Goal: Task Accomplishment & Management: Use online tool/utility

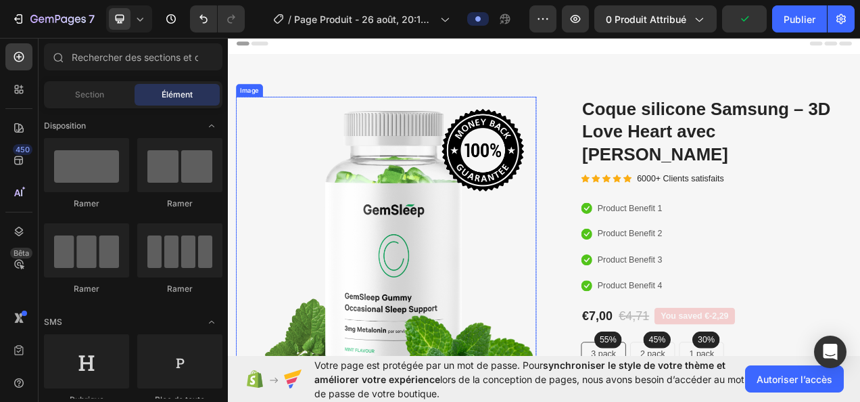
click at [441, 245] on img at bounding box center [431, 316] width 386 height 404
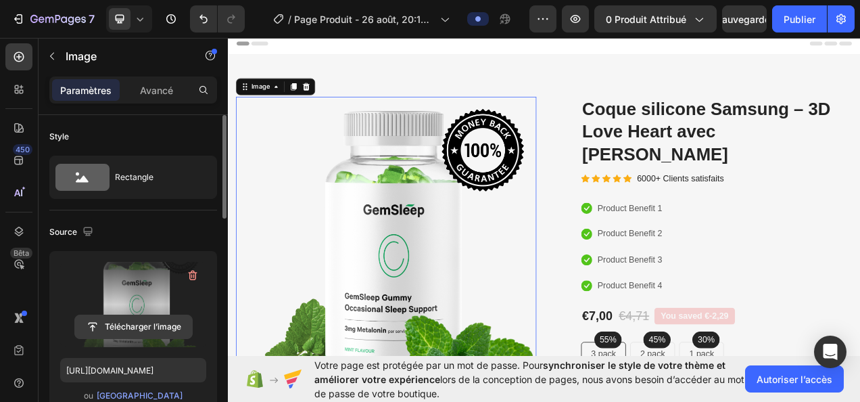
click at [141, 330] on input "file" at bounding box center [133, 326] width 117 height 23
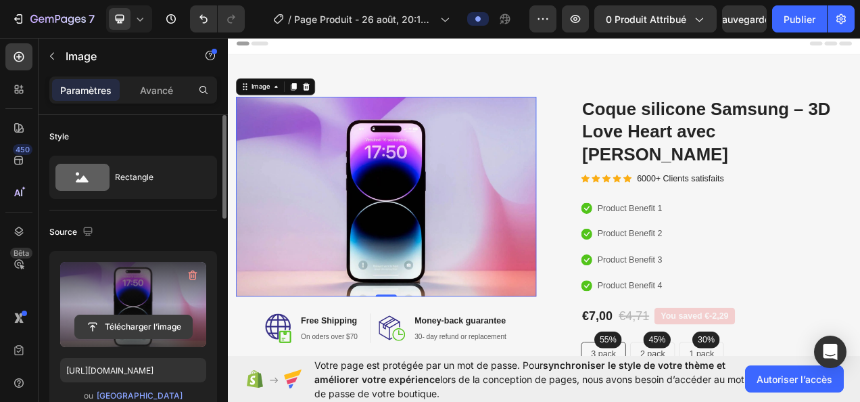
click at [129, 322] on input "file" at bounding box center [133, 326] width 117 height 23
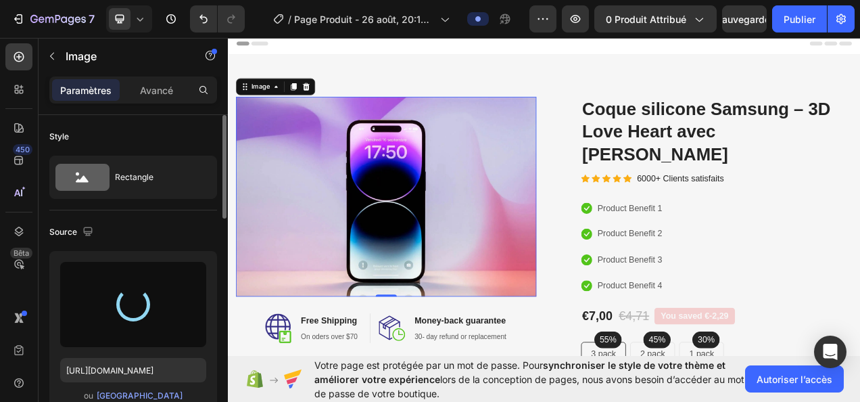
type input "[URL][DOMAIN_NAME]"
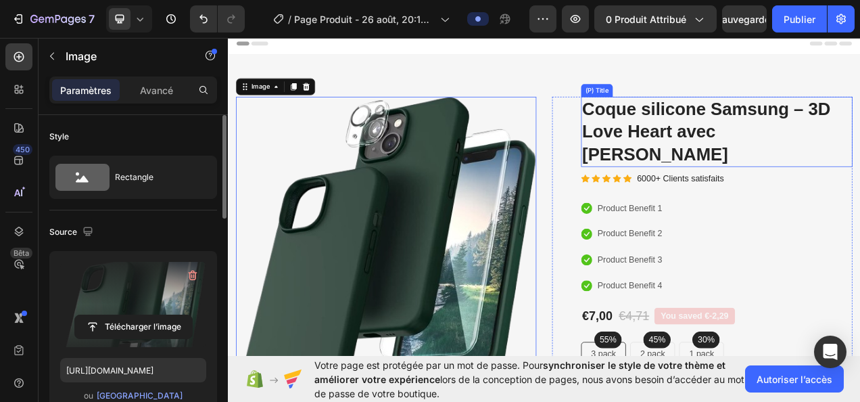
click at [860, 129] on h2 "Coque silicone Samsung – 3D Love Heart avec [PERSON_NAME]" at bounding box center [855, 159] width 348 height 90
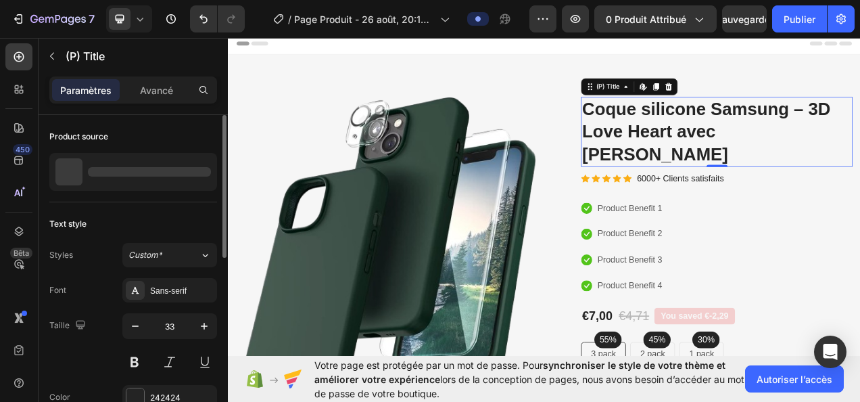
click at [860, 129] on h2 "Coque silicone Samsung – 3D Love Heart avec [PERSON_NAME]" at bounding box center [855, 159] width 348 height 90
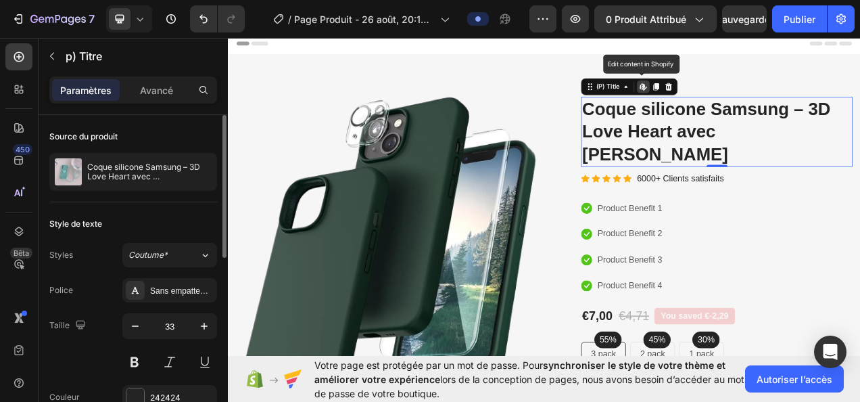
click at [860, 131] on h2 "Coque silicone Samsung – 3D Love Heart avec [PERSON_NAME]" at bounding box center [855, 159] width 348 height 90
click at [860, 145] on h2 "Coque silicone Samsung – 3D Love Heart avec [PERSON_NAME]" at bounding box center [855, 159] width 348 height 90
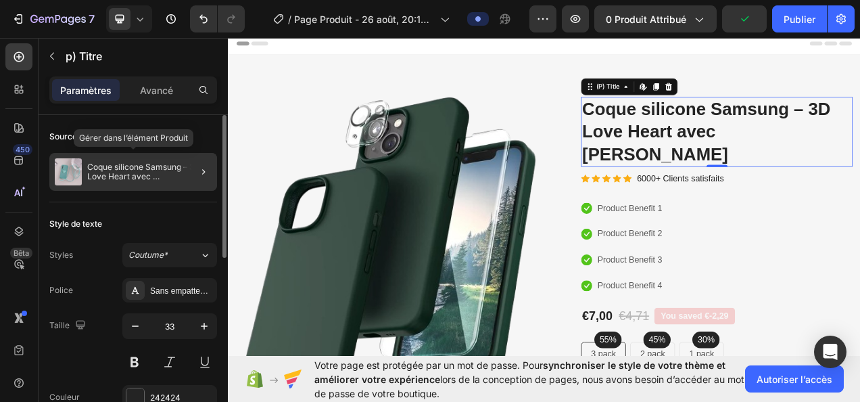
click at [162, 166] on p "Coque silicone Samsung – 3D Love Heart avec [PERSON_NAME]" at bounding box center [149, 171] width 124 height 19
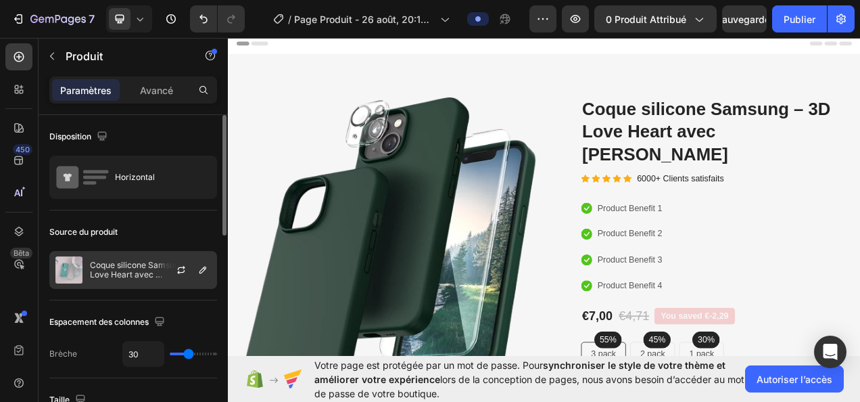
click at [135, 270] on p "Coque silicone Samsung – 3D Love Heart avec [PERSON_NAME]" at bounding box center [150, 269] width 121 height 19
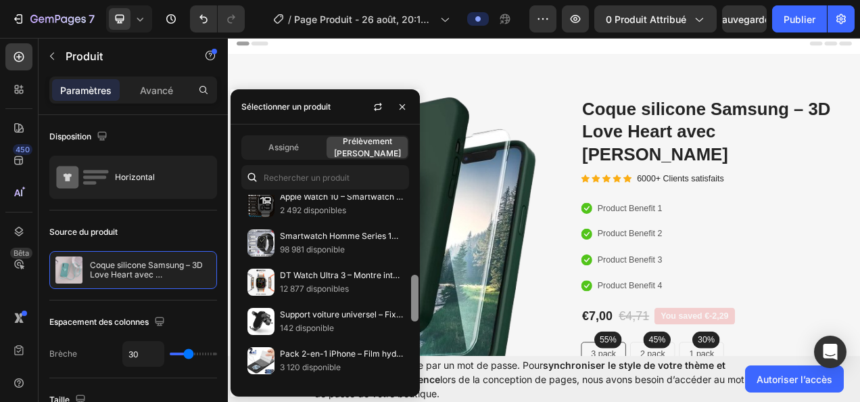
scroll to position [331, 0]
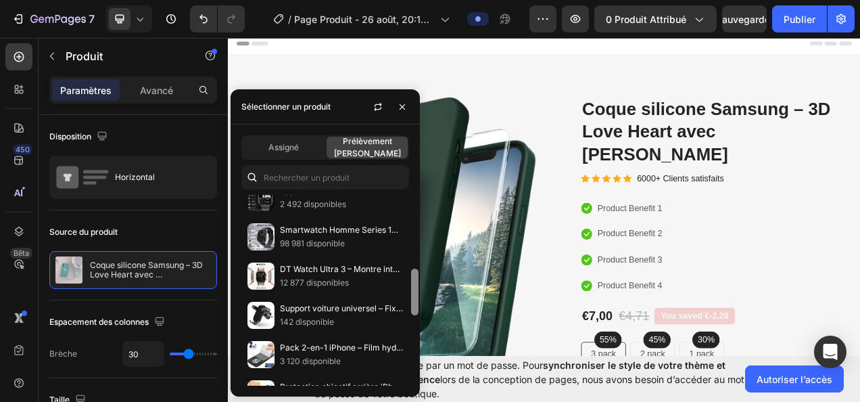
drag, startPoint x: 413, startPoint y: 224, endPoint x: 420, endPoint y: 388, distance: 163.8
click at [420, 0] on body "7 / Page Produit - 26 août, 20:13:33 Preview 0 produit attribué Sauvegarder Pub…" at bounding box center [430, 0] width 860 height 0
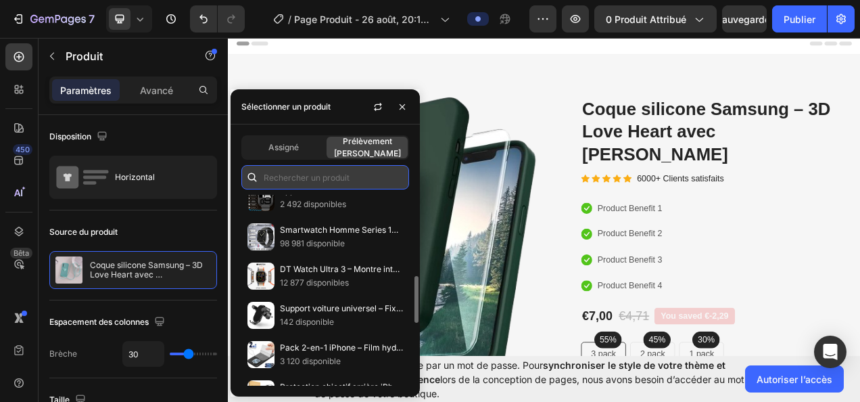
click at [346, 177] on input "text" at bounding box center [325, 177] width 168 height 24
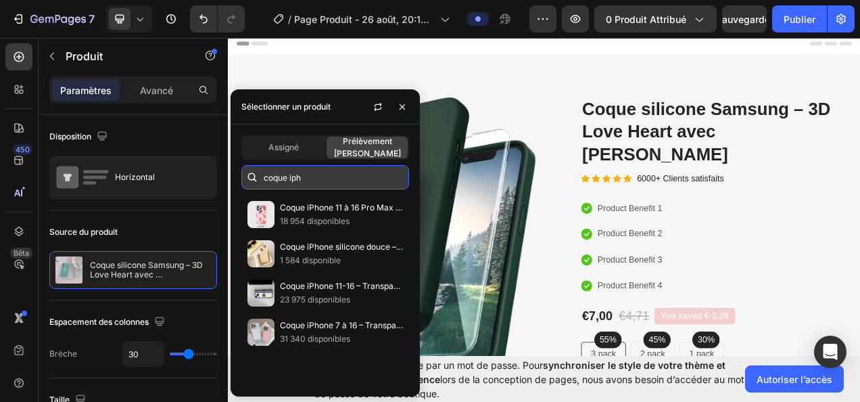
scroll to position [0, 0]
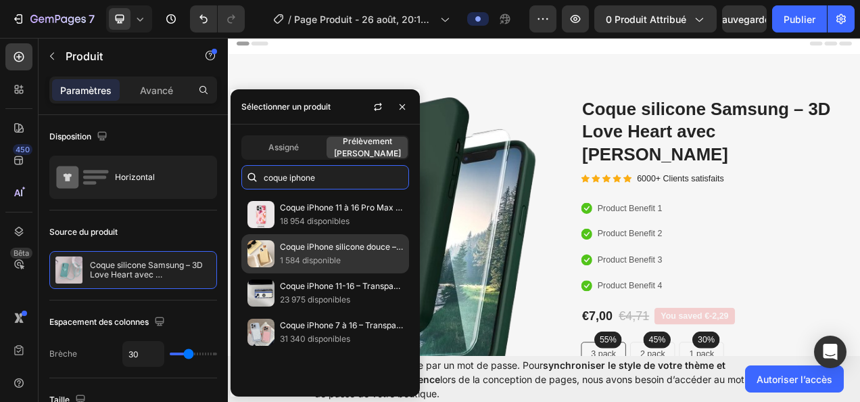
type input "coque iphone"
click at [348, 244] on p "Coque iPhone silicone douce – Biscuit design ours" at bounding box center [341, 247] width 123 height 14
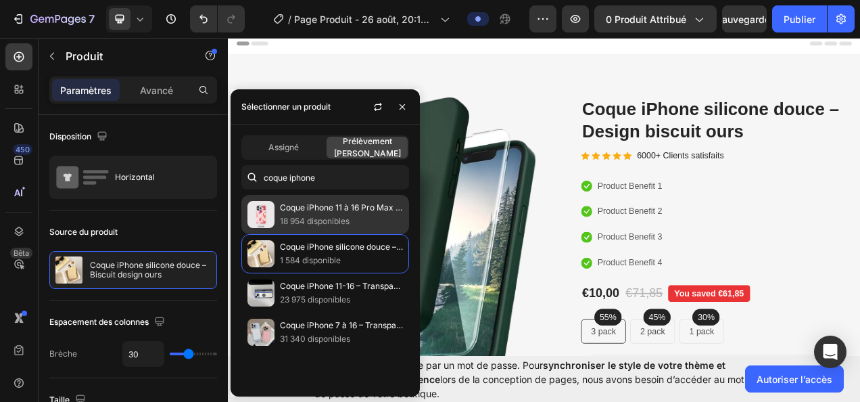
click at [344, 208] on p "Coque iPhone 11 à 16 Pro Max – Recharge sans fil & Cartoon" at bounding box center [341, 208] width 123 height 14
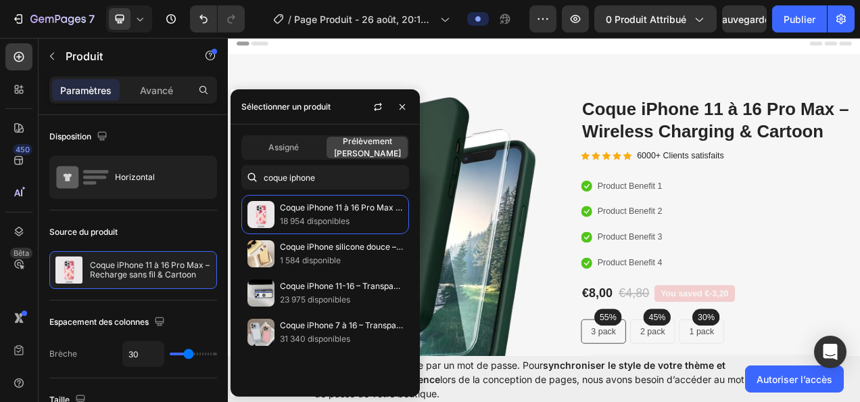
click at [567, 102] on div "Image Image Free Shipping Heading On oders over $70 Text block Row Image Money-…" at bounding box center [634, 368] width 812 height 616
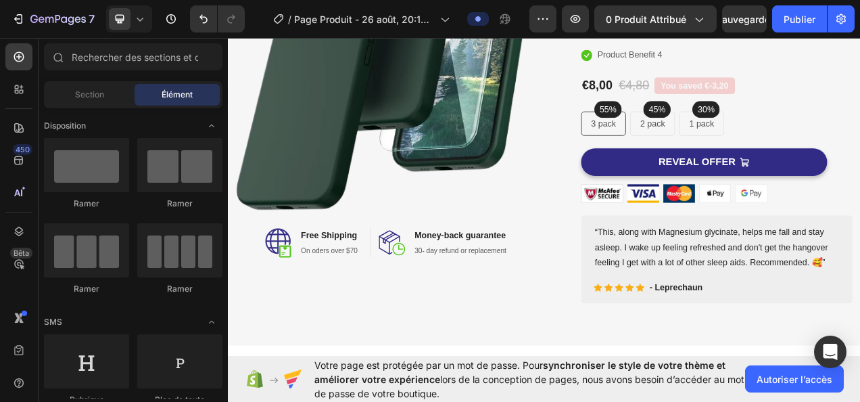
scroll to position [344, 0]
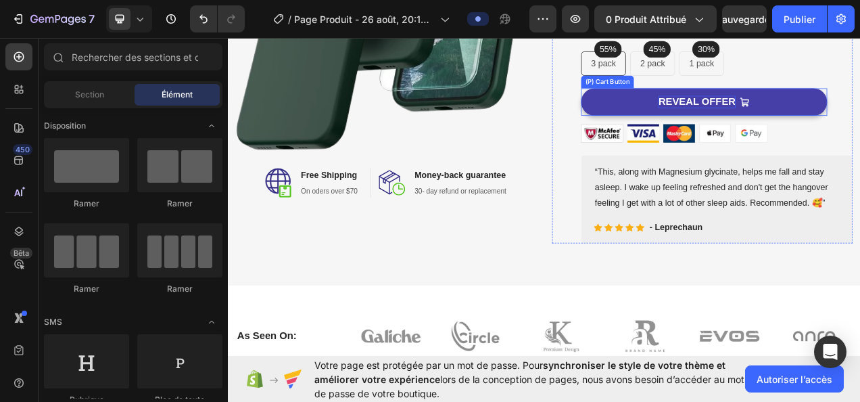
click at [860, 119] on div "REVEAL OFFER" at bounding box center [830, 121] width 99 height 17
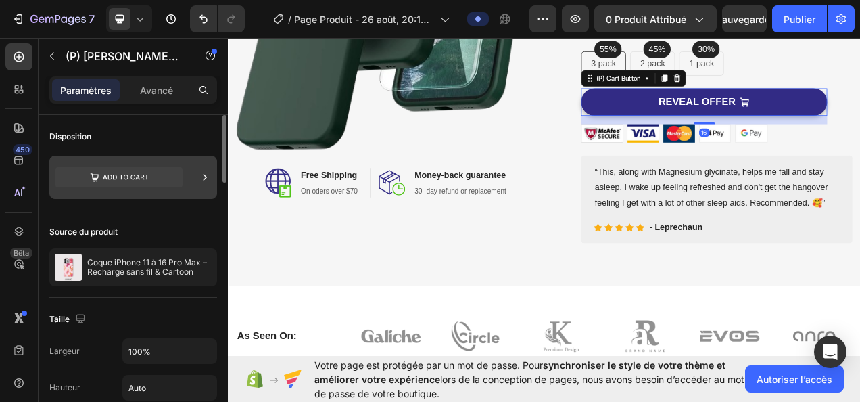
click at [133, 180] on icon at bounding box center [118, 177] width 127 height 20
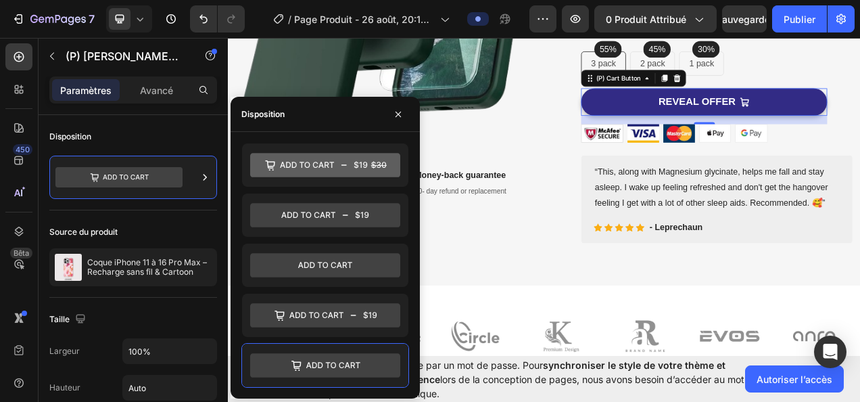
click at [185, 114] on div "Paramètres Avancé" at bounding box center [133, 95] width 189 height 39
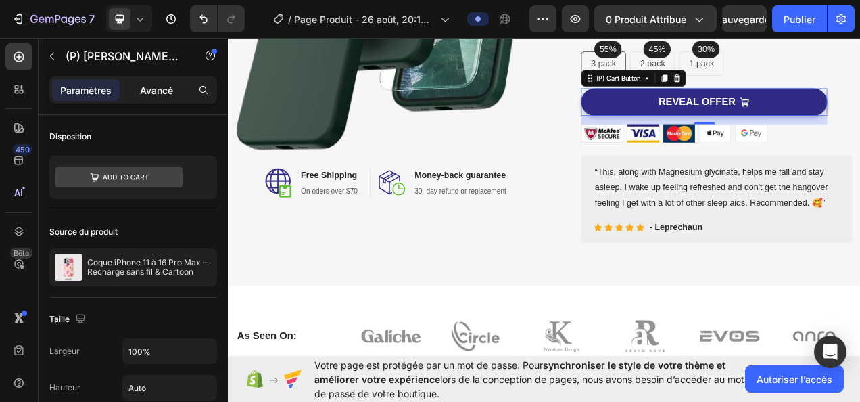
click at [165, 81] on div "Avancé" at bounding box center [156, 90] width 68 height 22
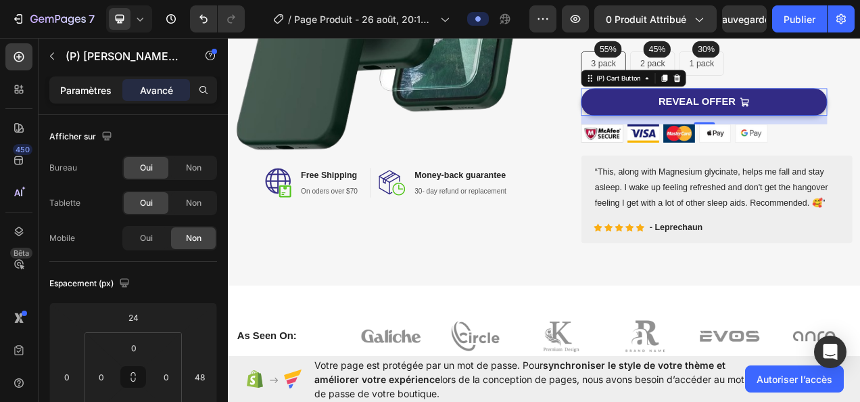
click at [84, 93] on p "Paramètres" at bounding box center [85, 90] width 51 height 14
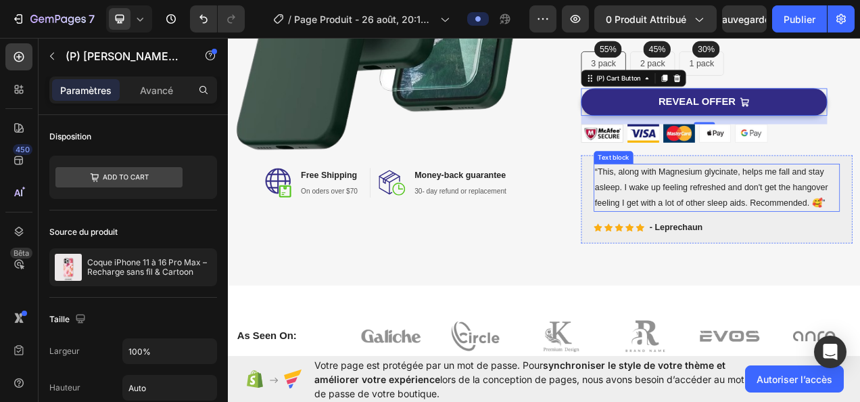
click at [787, 223] on p "“This, along with Magnesium glycinate, helps me fall and stay asleep. I wake up…" at bounding box center [855, 231] width 313 height 58
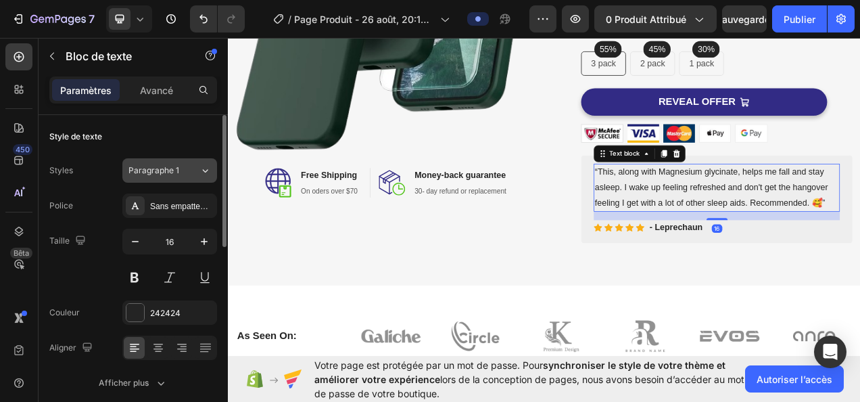
click at [171, 167] on span "Paragraphe 1" at bounding box center [154, 170] width 51 height 12
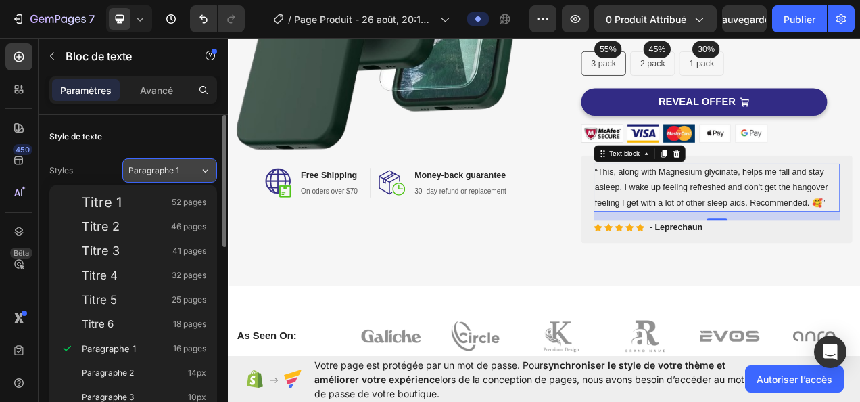
click at [171, 167] on span "Paragraphe 1" at bounding box center [154, 170] width 51 height 12
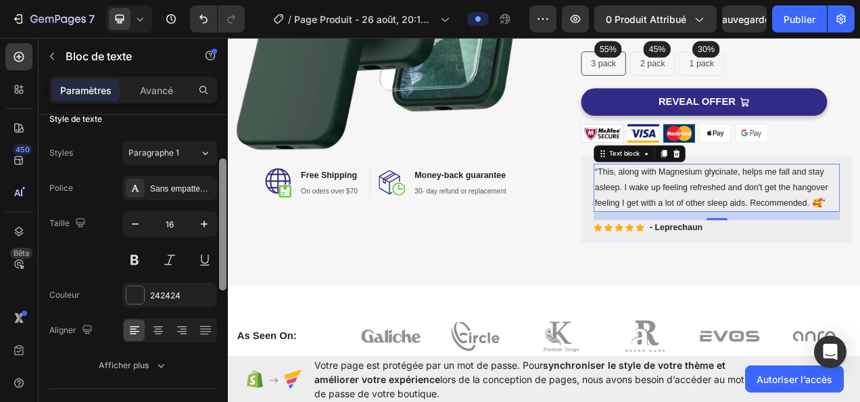
scroll to position [0, 0]
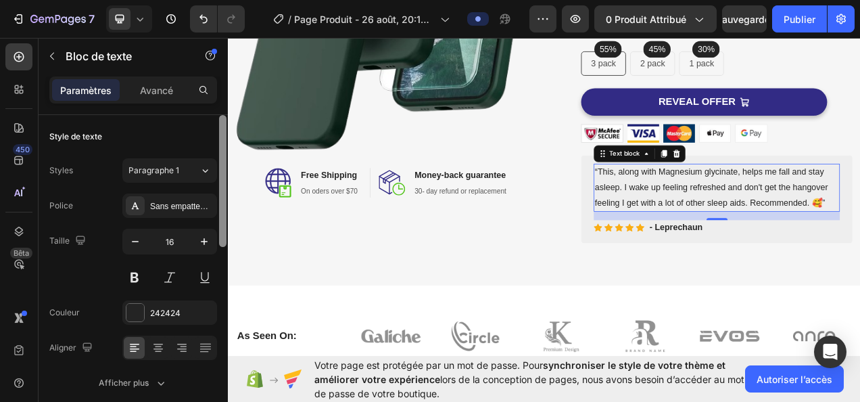
drag, startPoint x: 222, startPoint y: 178, endPoint x: 219, endPoint y: 165, distance: 13.1
click at [219, 165] on div at bounding box center [222, 181] width 7 height 132
click at [344, 229] on p "On oders over $70" at bounding box center [357, 236] width 73 height 14
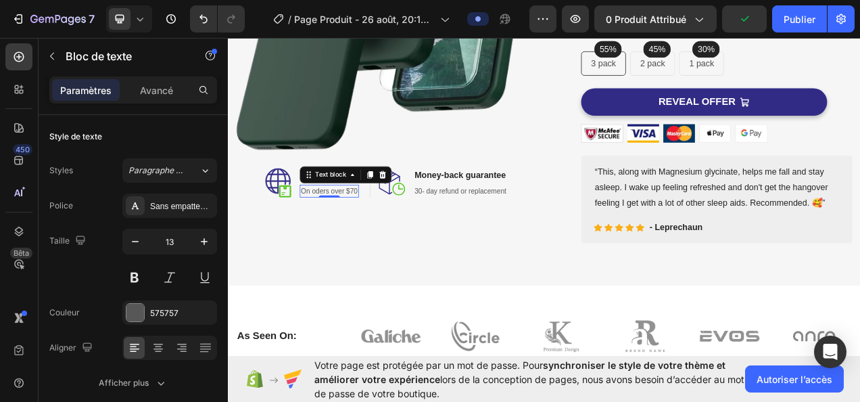
click at [342, 269] on div "Image Image Free Shipping Heading On oders over $70 Text block 0 Row Image Mone…" at bounding box center [431, 37] width 386 height 532
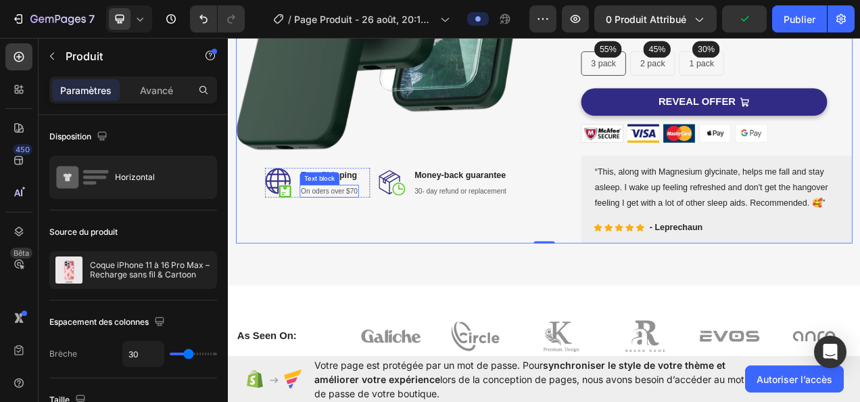
click at [350, 213] on div "Text block" at bounding box center [345, 219] width 45 height 12
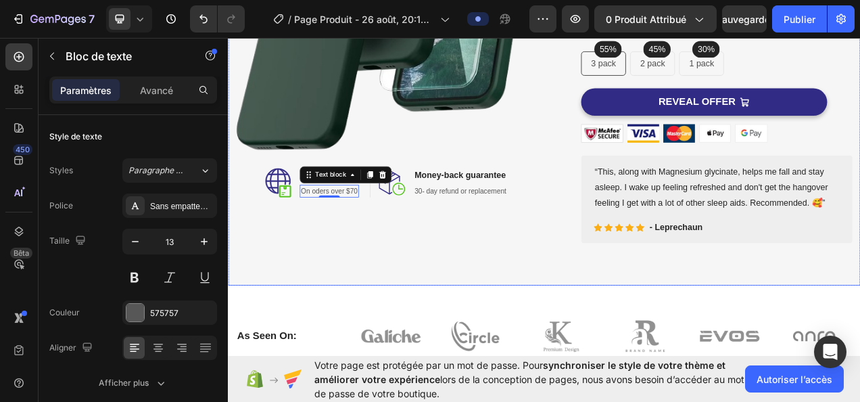
click at [358, 310] on div "Image Image Free Shipping Heading On oders over $70 Text block 0 Row Image Mone…" at bounding box center [634, 37] width 812 height 640
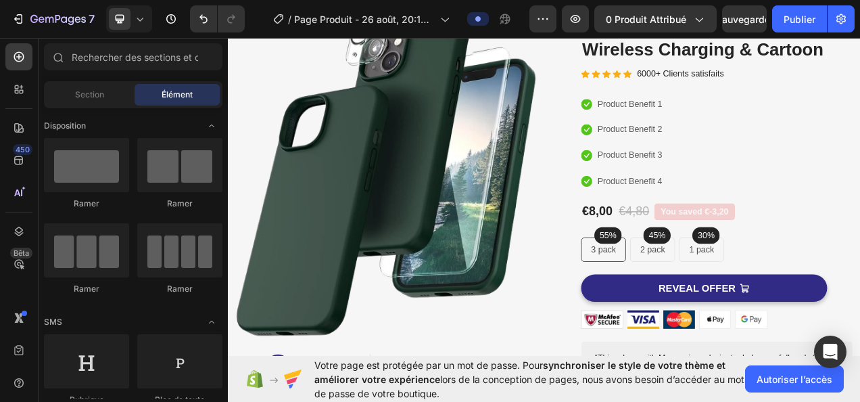
scroll to position [147, 0]
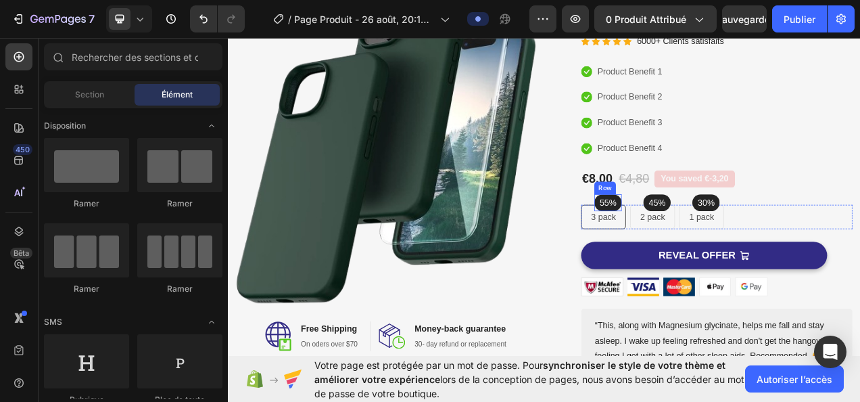
click at [705, 259] on div "55% Text block Row" at bounding box center [715, 250] width 35 height 22
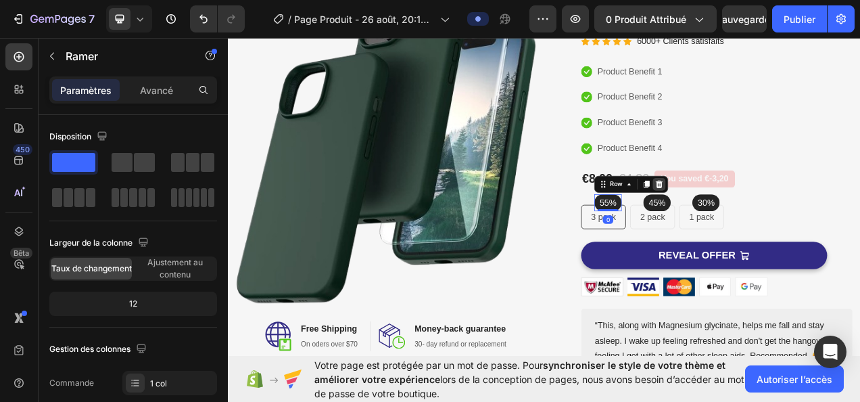
click at [777, 228] on icon at bounding box center [781, 226] width 9 height 9
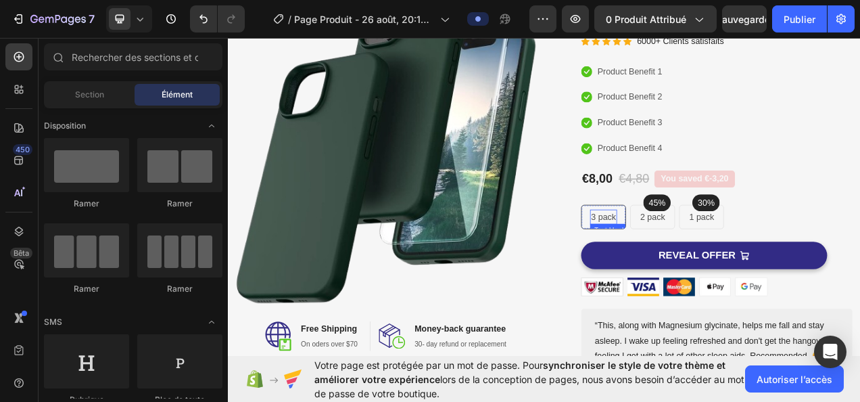
click at [714, 266] on p "3 pack" at bounding box center [710, 268] width 32 height 16
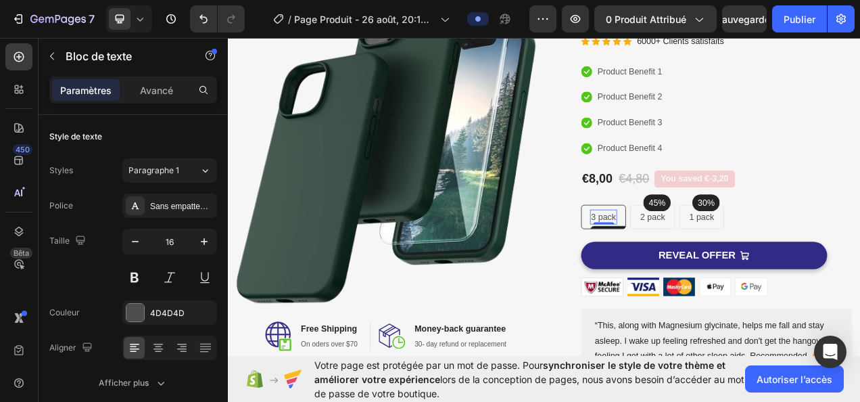
click at [702, 269] on p "3 pack" at bounding box center [710, 268] width 32 height 16
click at [703, 270] on p "3 pack" at bounding box center [710, 268] width 32 height 16
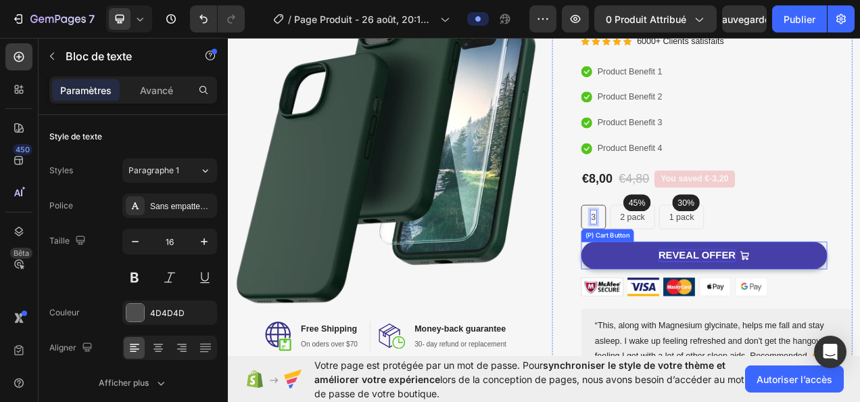
click at [835, 315] on div "REVEAL OFFER" at bounding box center [830, 318] width 99 height 17
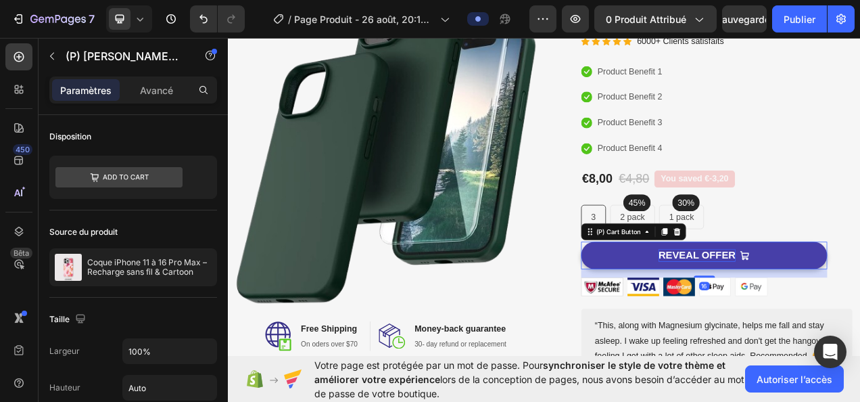
click at [835, 315] on div "REVEAL OFFER" at bounding box center [830, 318] width 99 height 17
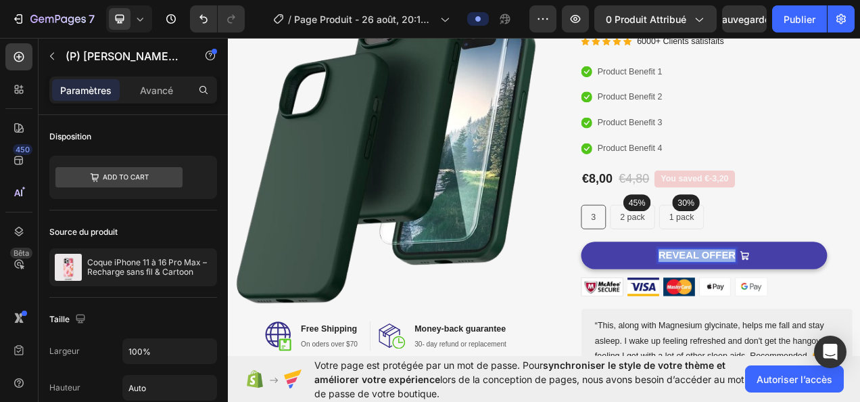
click at [835, 315] on p "REVEAL OFFER" at bounding box center [830, 318] width 99 height 17
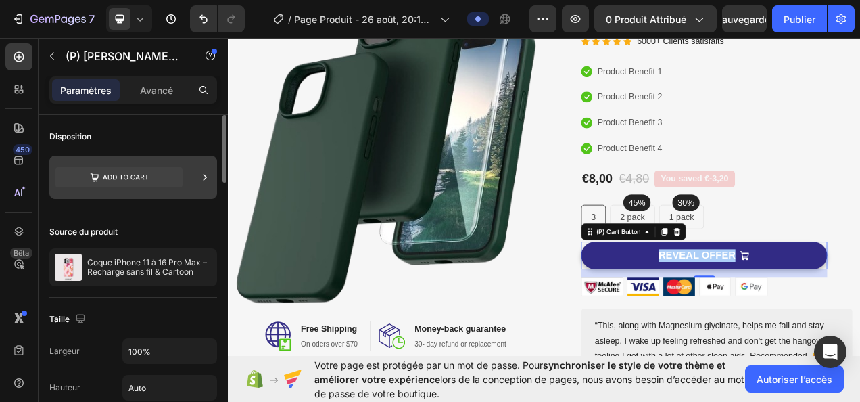
click at [166, 167] on icon at bounding box center [118, 177] width 127 height 20
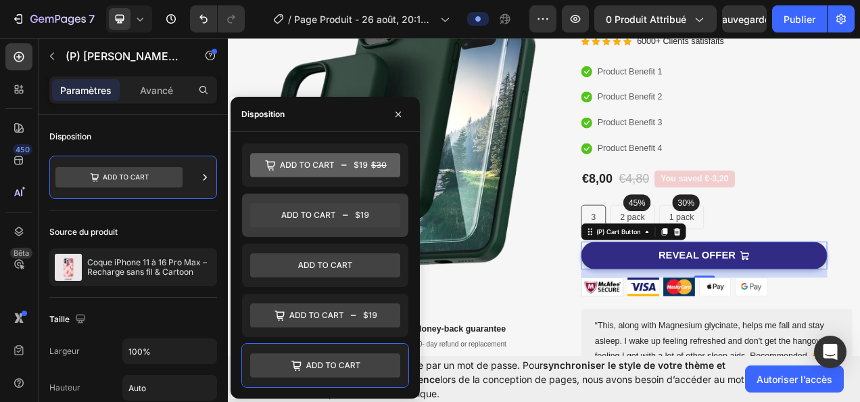
click at [326, 212] on icon at bounding box center [325, 215] width 150 height 24
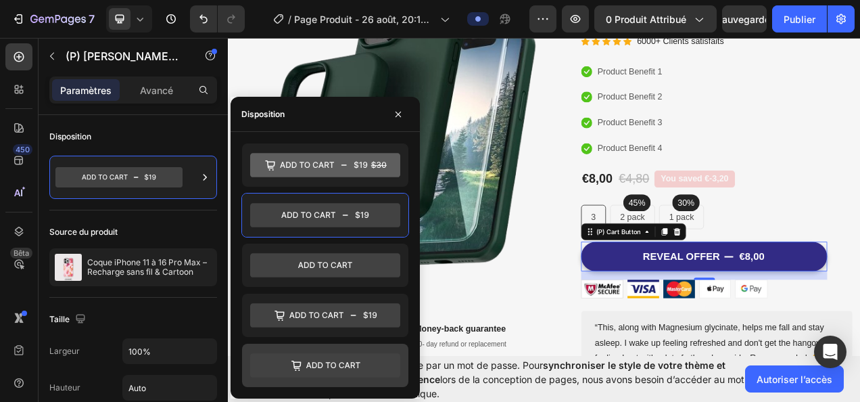
click at [341, 352] on icon at bounding box center [325, 365] width 150 height 27
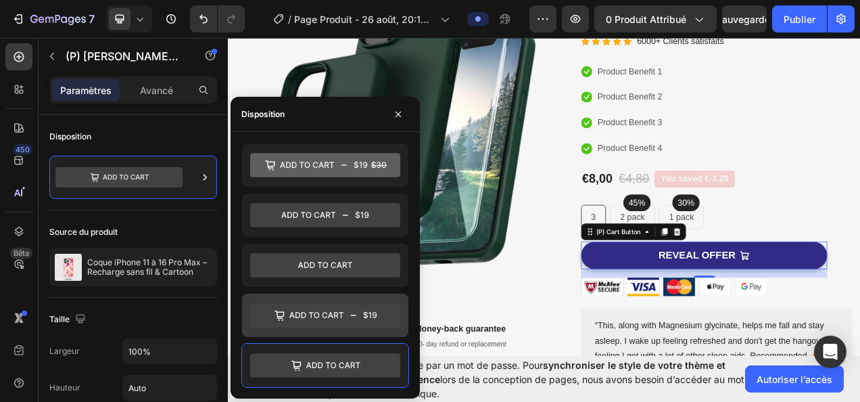
click at [346, 315] on icon at bounding box center [325, 315] width 150 height 24
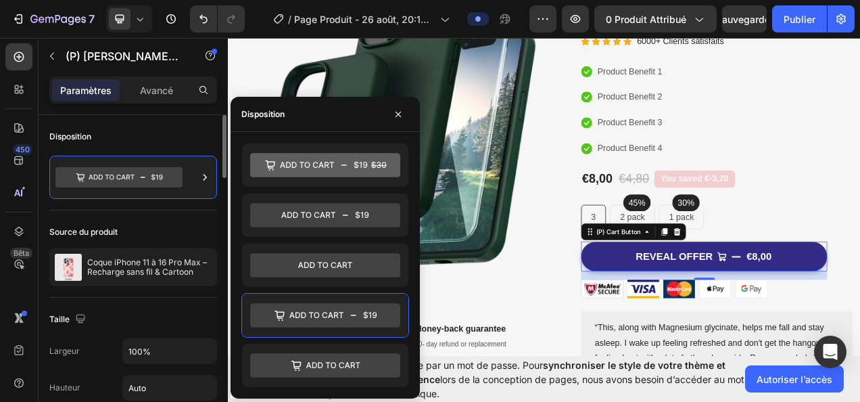
click at [175, 212] on div "Source du produit Coque iPhone 11 à 16 Pro Max – Recharge sans fil & Cartoon" at bounding box center [133, 253] width 168 height 87
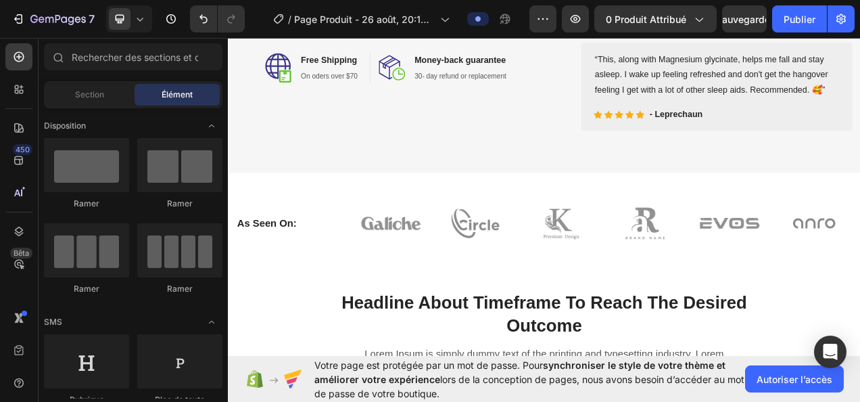
scroll to position [576, 0]
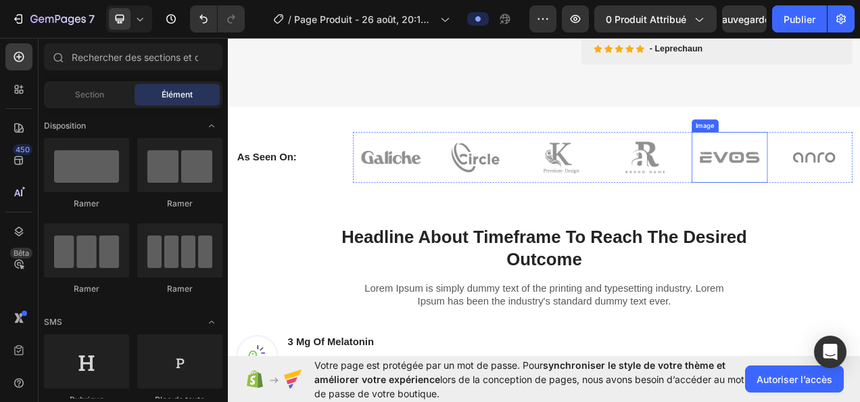
click at [860, 183] on img at bounding box center [872, 192] width 98 height 65
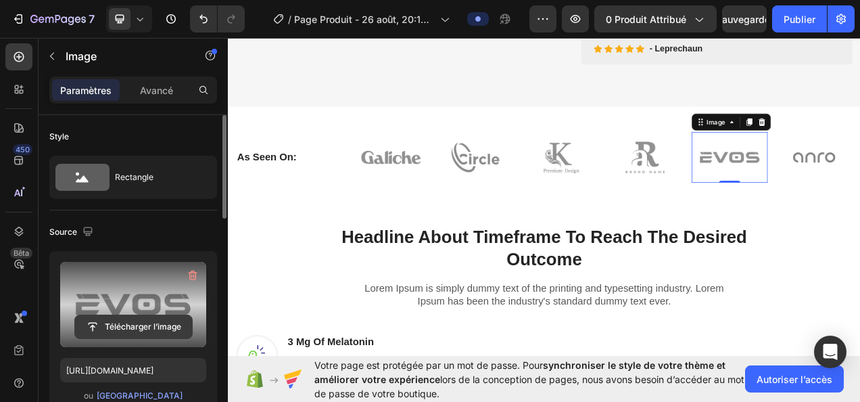
click at [107, 317] on input "file" at bounding box center [133, 326] width 117 height 23
type input "C:\fakepath\MjAyMzAxNGIzMGQ2YWUzZWQ0NWViOWEzMDQxY2VhZTcwMWQ5NWE.avif"
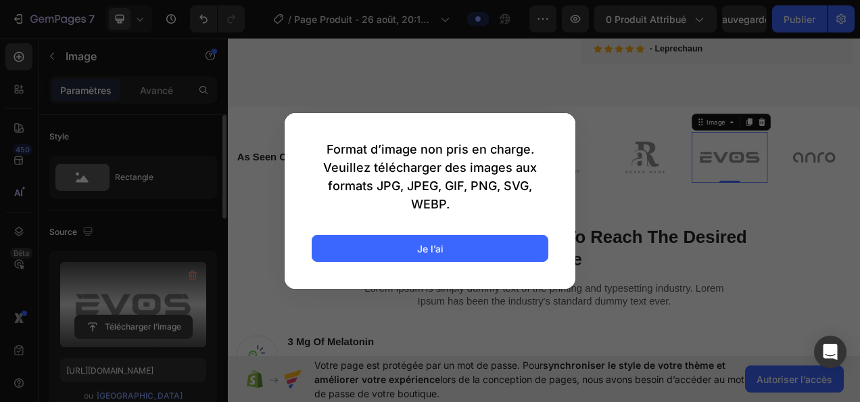
click at [256, 110] on div at bounding box center [430, 201] width 860 height 402
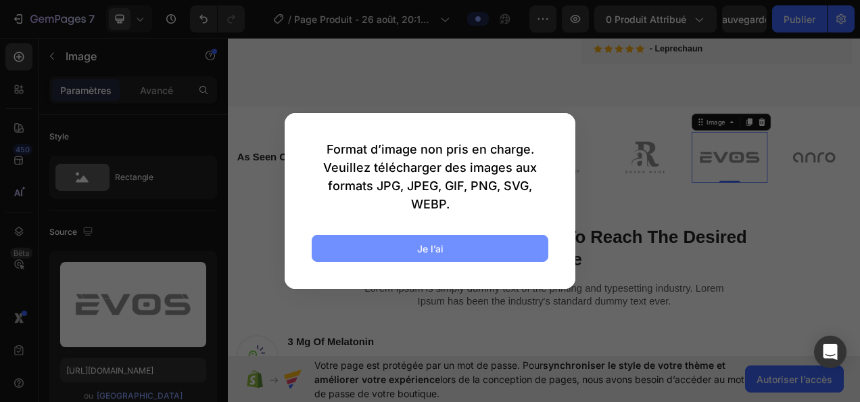
click at [372, 239] on button "Je l’ai" at bounding box center [430, 248] width 237 height 27
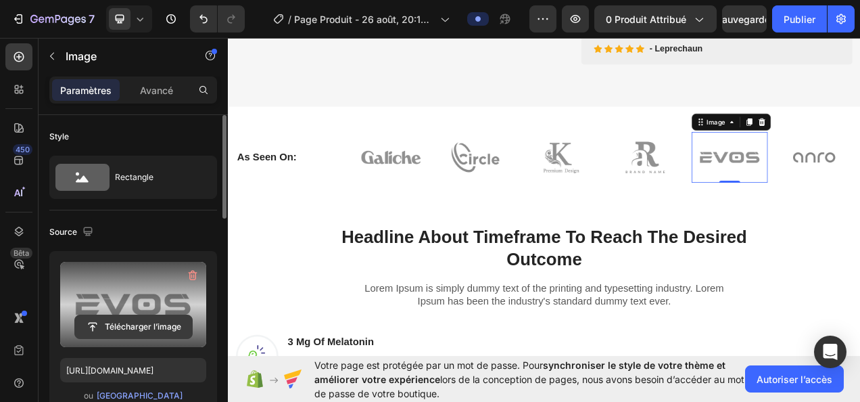
click at [145, 318] on input "file" at bounding box center [133, 326] width 117 height 23
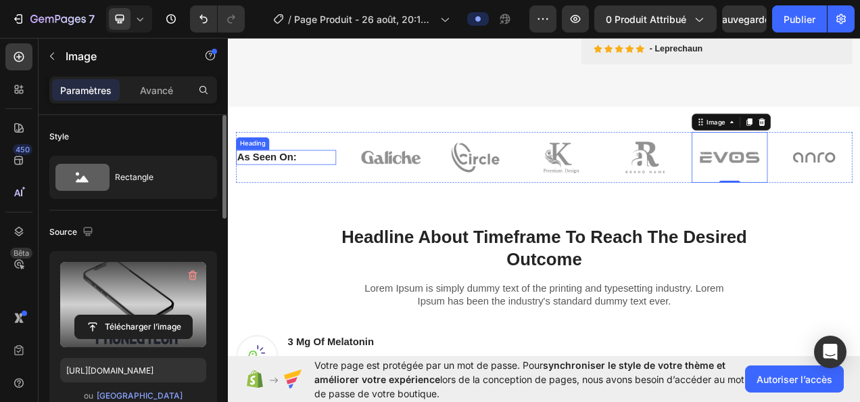
type input "[URL][DOMAIN_NAME]"
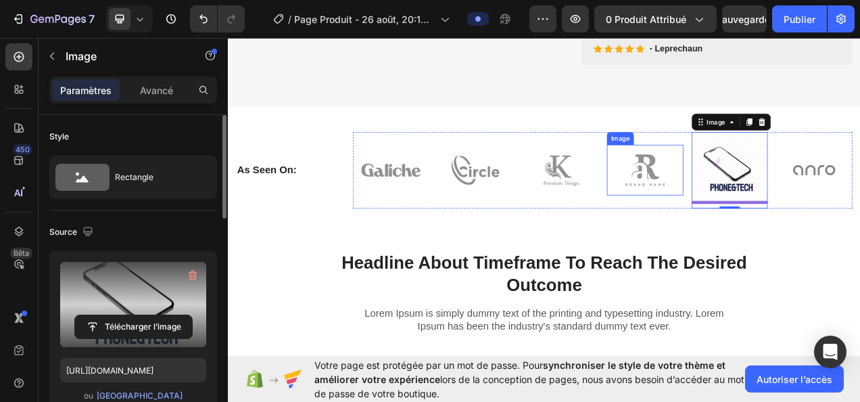
click at [759, 207] on img at bounding box center [763, 208] width 98 height 65
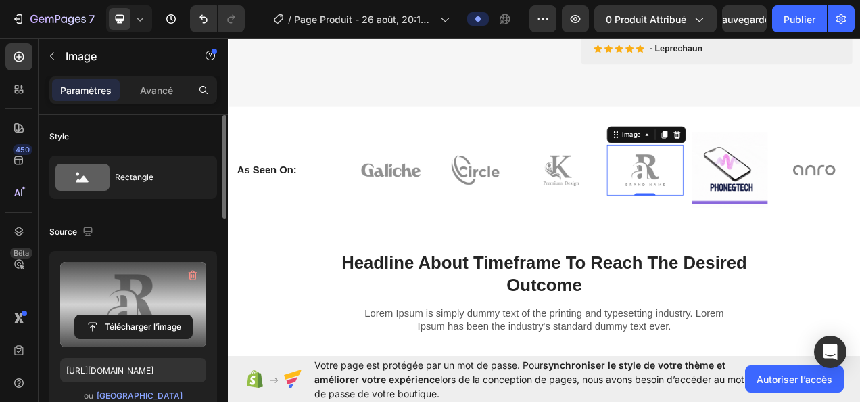
click at [110, 310] on label at bounding box center [133, 304] width 146 height 85
click at [110, 315] on input "file" at bounding box center [133, 326] width 117 height 23
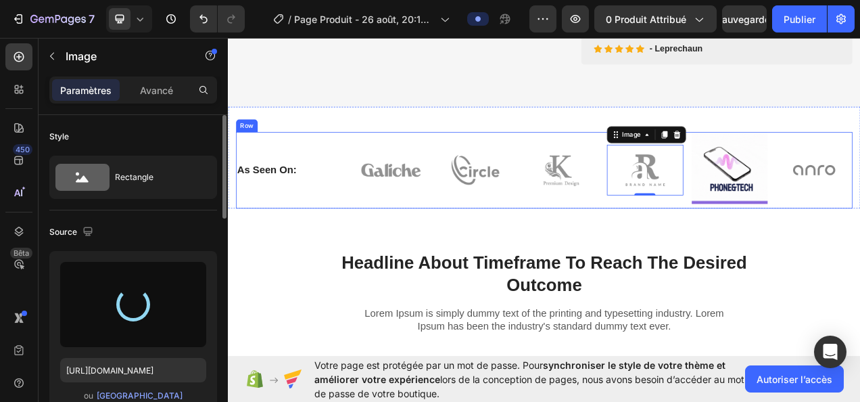
type input "[URL][DOMAIN_NAME]"
